Goal: Communication & Community: Ask a question

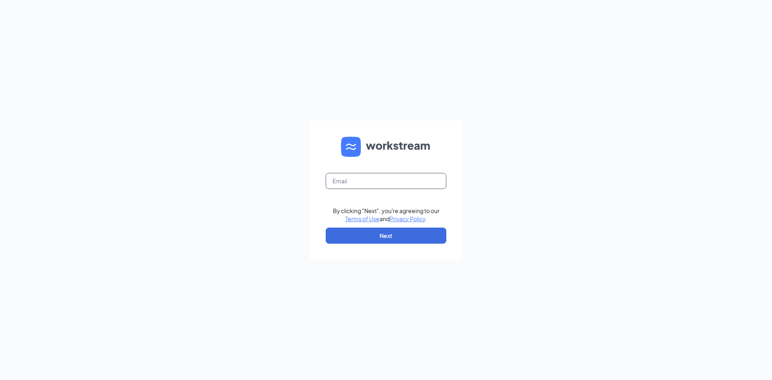
click at [344, 178] on input "text" at bounding box center [386, 181] width 121 height 16
type input "[EMAIL_ADDRESS][DOMAIN_NAME]"
click at [379, 238] on button "Next" at bounding box center [386, 236] width 121 height 16
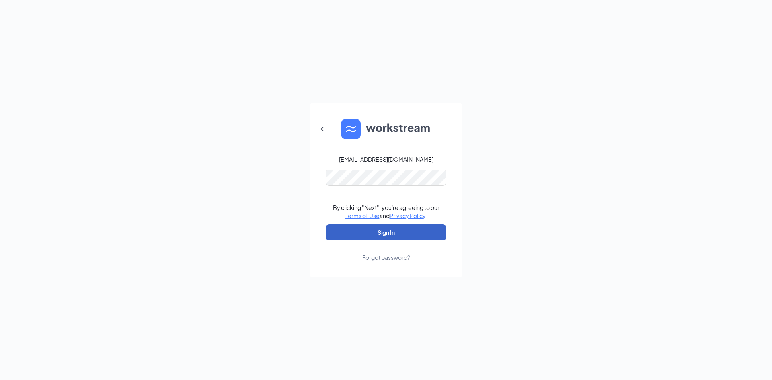
click at [409, 234] on button "Sign In" at bounding box center [386, 232] width 121 height 16
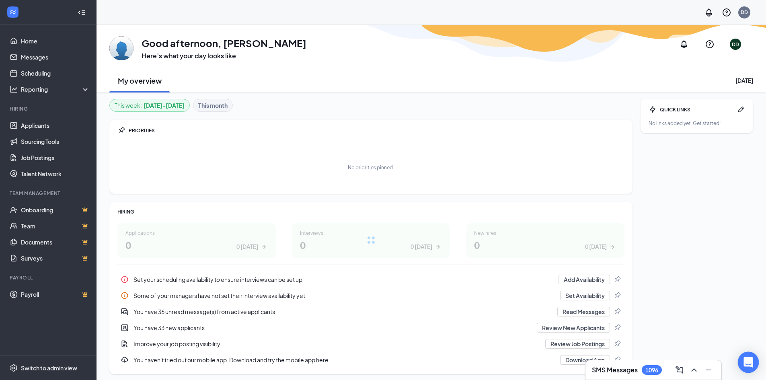
click at [754, 361] on div "Open Intercom Messenger" at bounding box center [748, 362] width 21 height 21
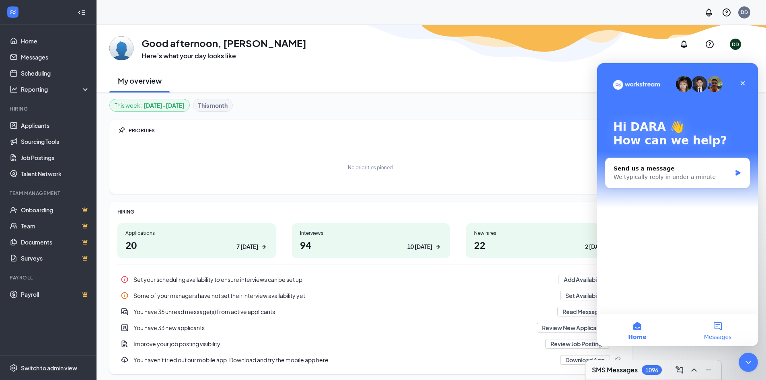
click at [707, 330] on button "Messages" at bounding box center [717, 330] width 80 height 32
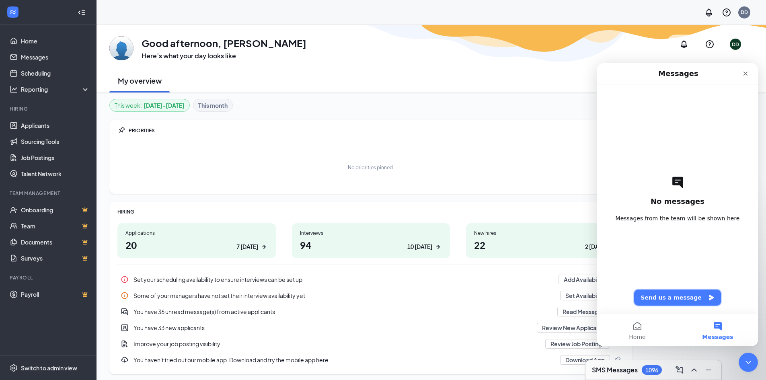
click at [652, 299] on button "Send us a message" at bounding box center [677, 297] width 87 height 16
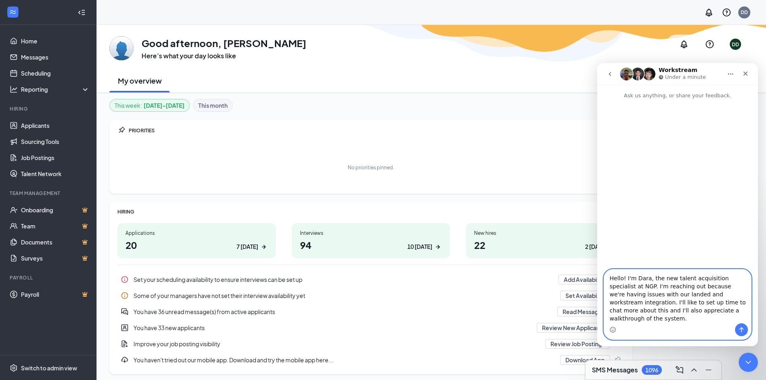
click at [681, 319] on textarea "Hello! I'm Dara, the new talent acquisition specialist at NGP. I'm reaching out…" at bounding box center [677, 296] width 147 height 54
type textarea "Hello! I'm Dara, the new talent acquisition specialist at NGP. I'm reaching out…"
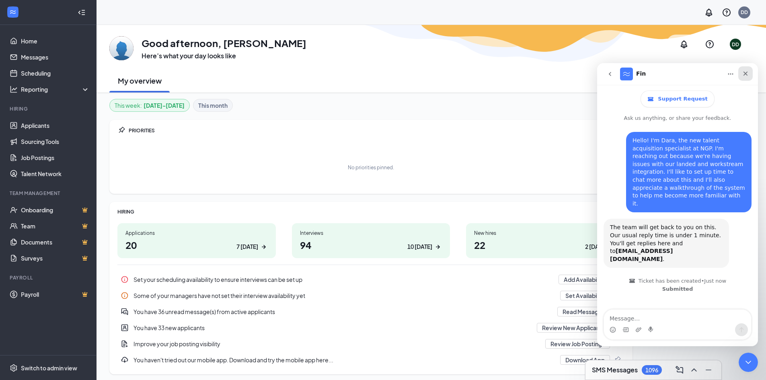
click at [747, 75] on icon "Close" at bounding box center [745, 74] width 4 height 4
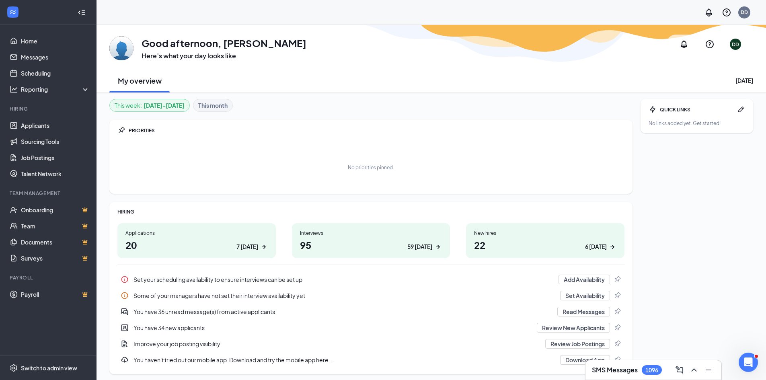
scroll to position [429, 0]
